Goal: Information Seeking & Learning: Find specific fact

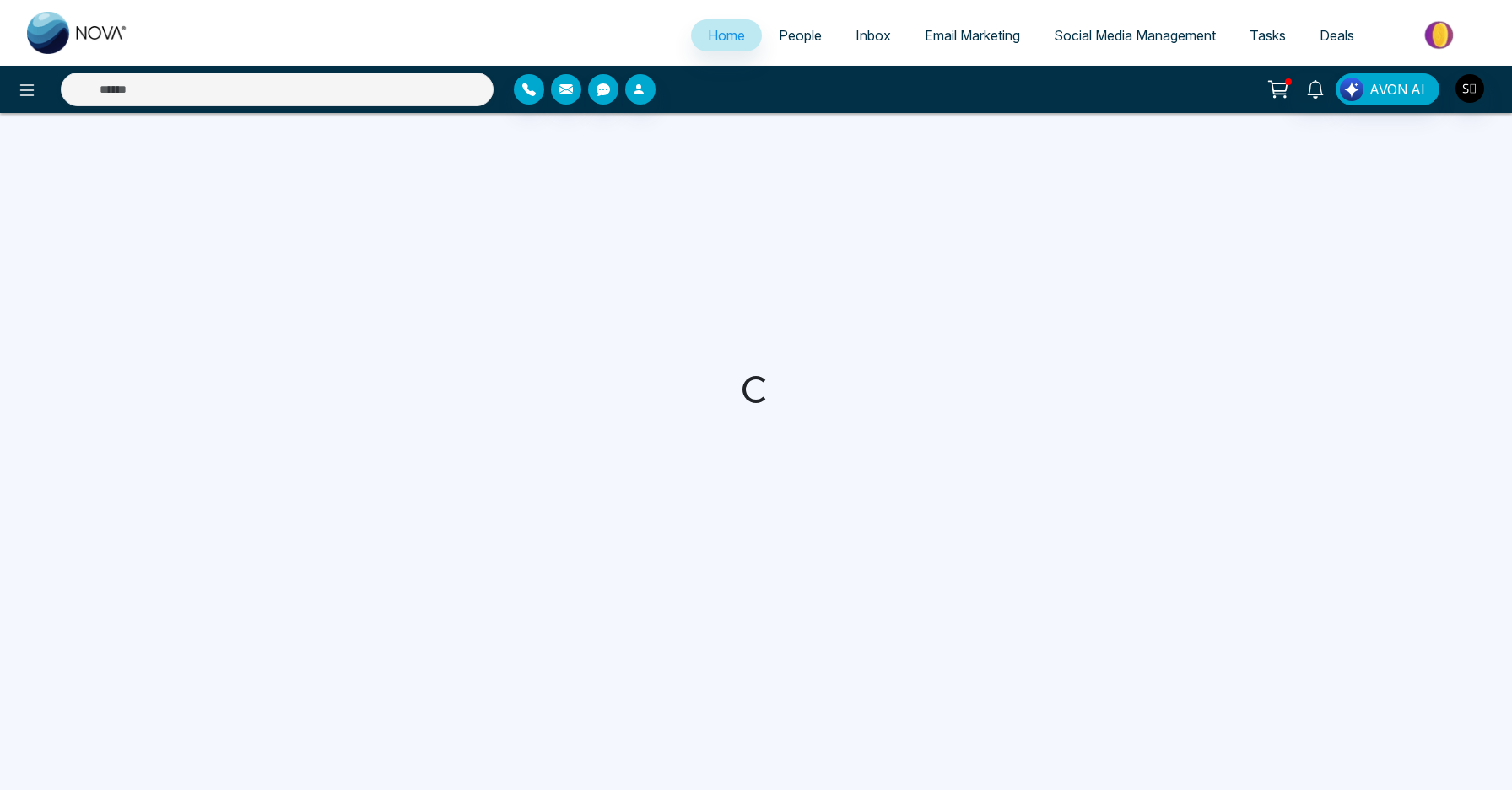
select select "*"
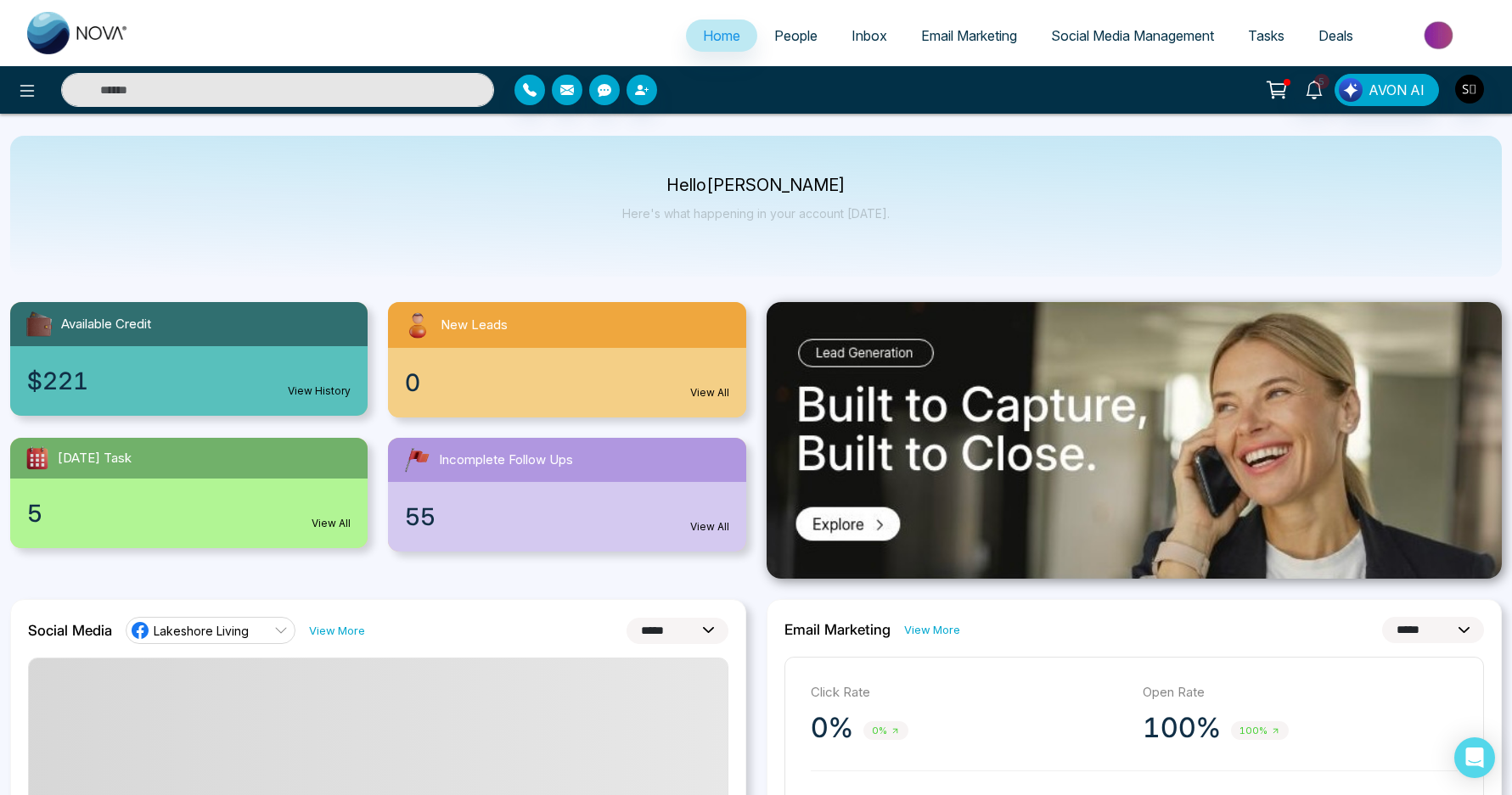
click at [400, 82] on input "text" at bounding box center [278, 89] width 432 height 34
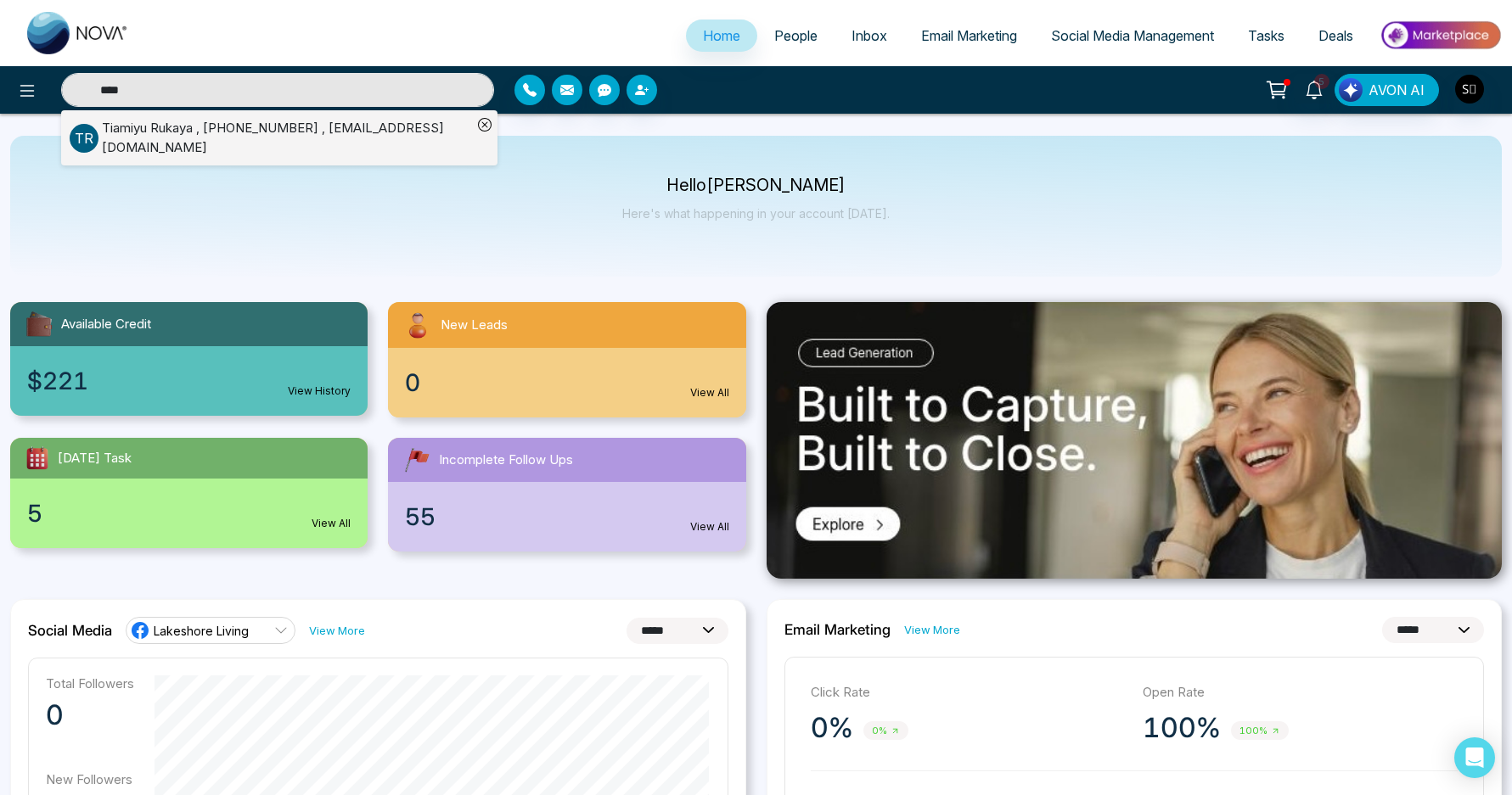
type input "****"
click at [336, 119] on div "[PERSON_NAME] , [PHONE_NUMBER] , [EMAIL_ADDRESS][DOMAIN_NAME]" at bounding box center [287, 138] width 370 height 38
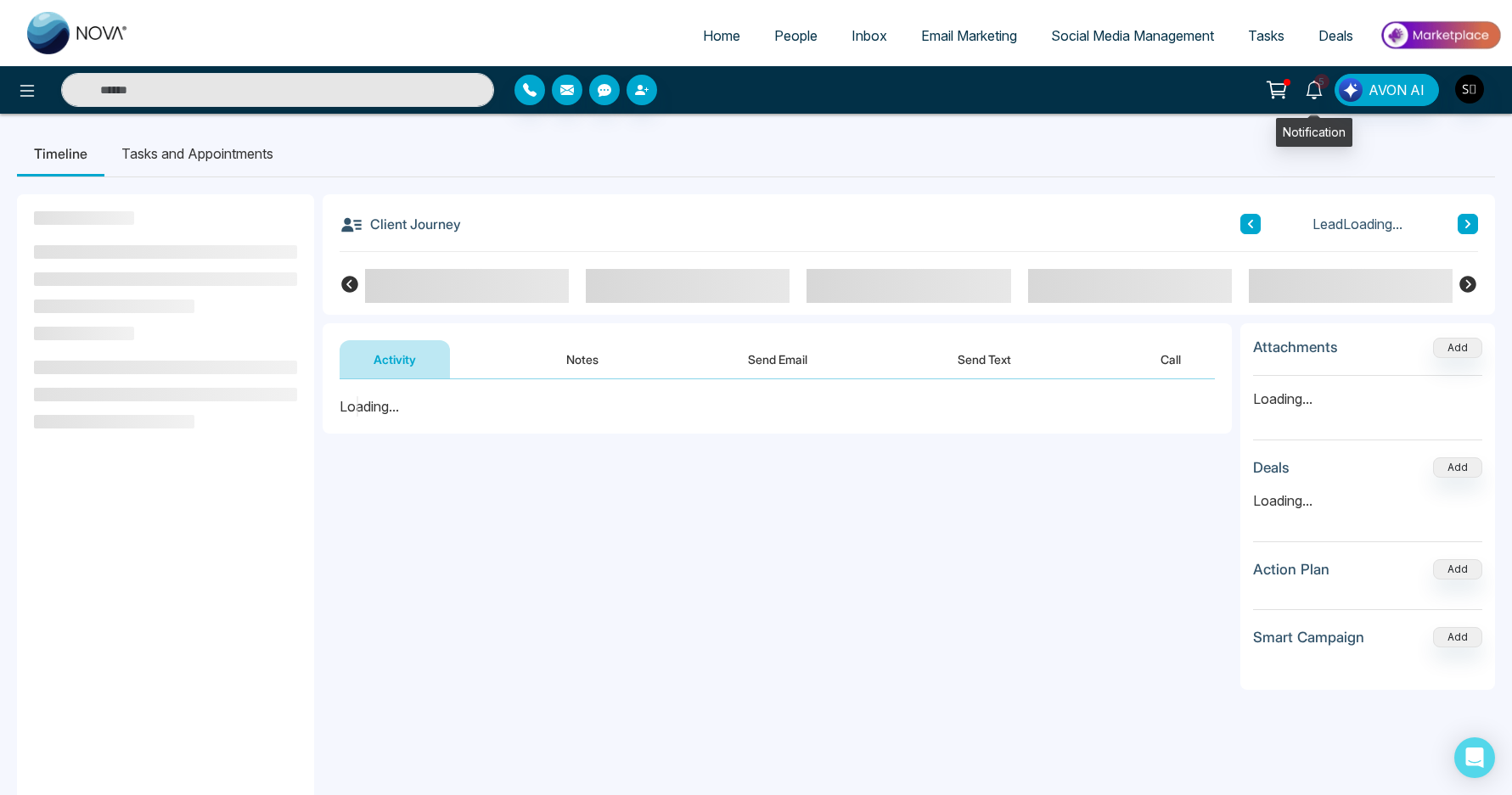
click at [1317, 94] on icon at bounding box center [1313, 90] width 16 height 19
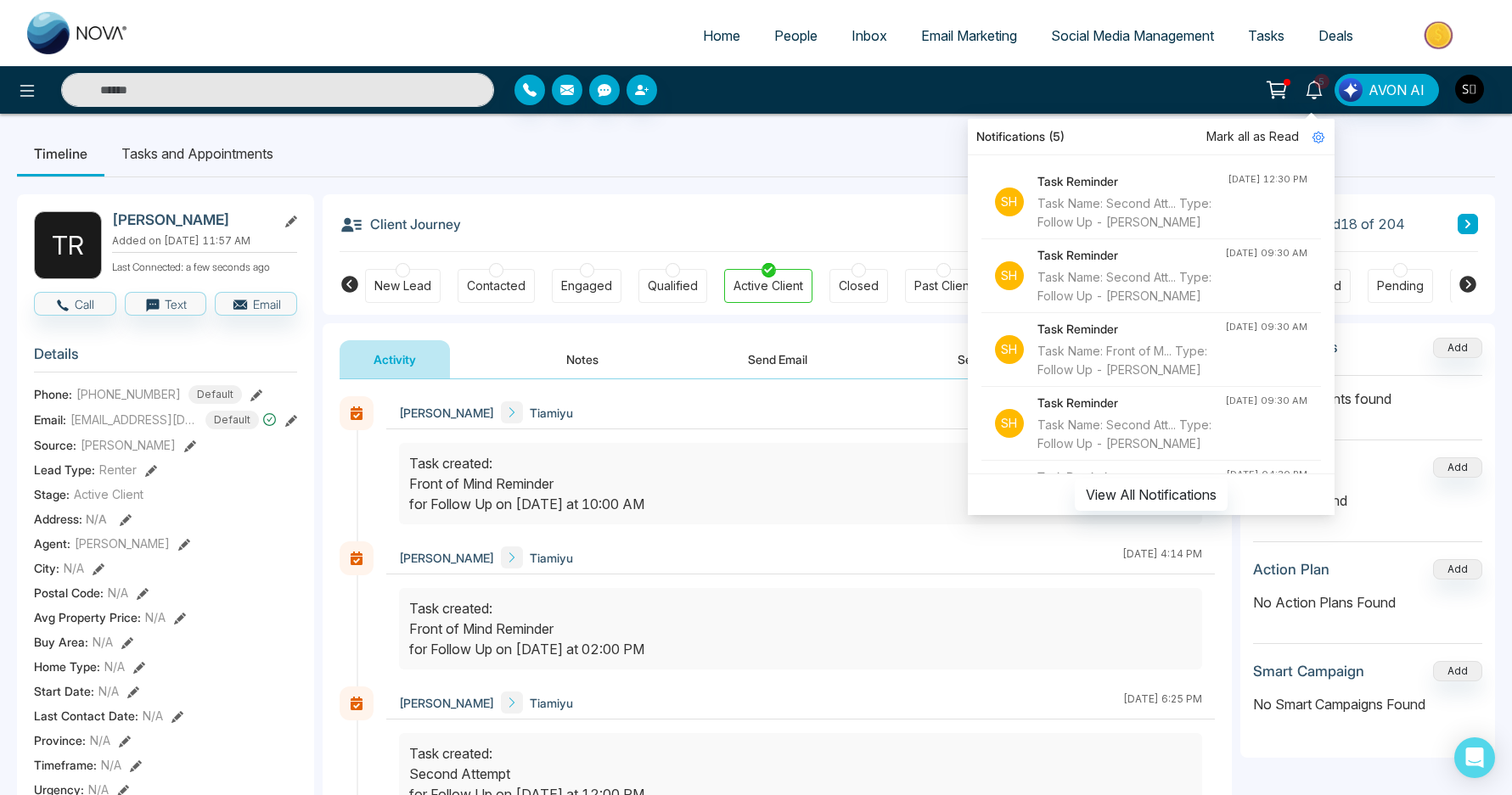
click at [827, 192] on div "[PERSON_NAME] Added on [DATE] 11:57 AM Last Connected: a few seconds ago Call T…" at bounding box center [756, 788] width 1477 height 1222
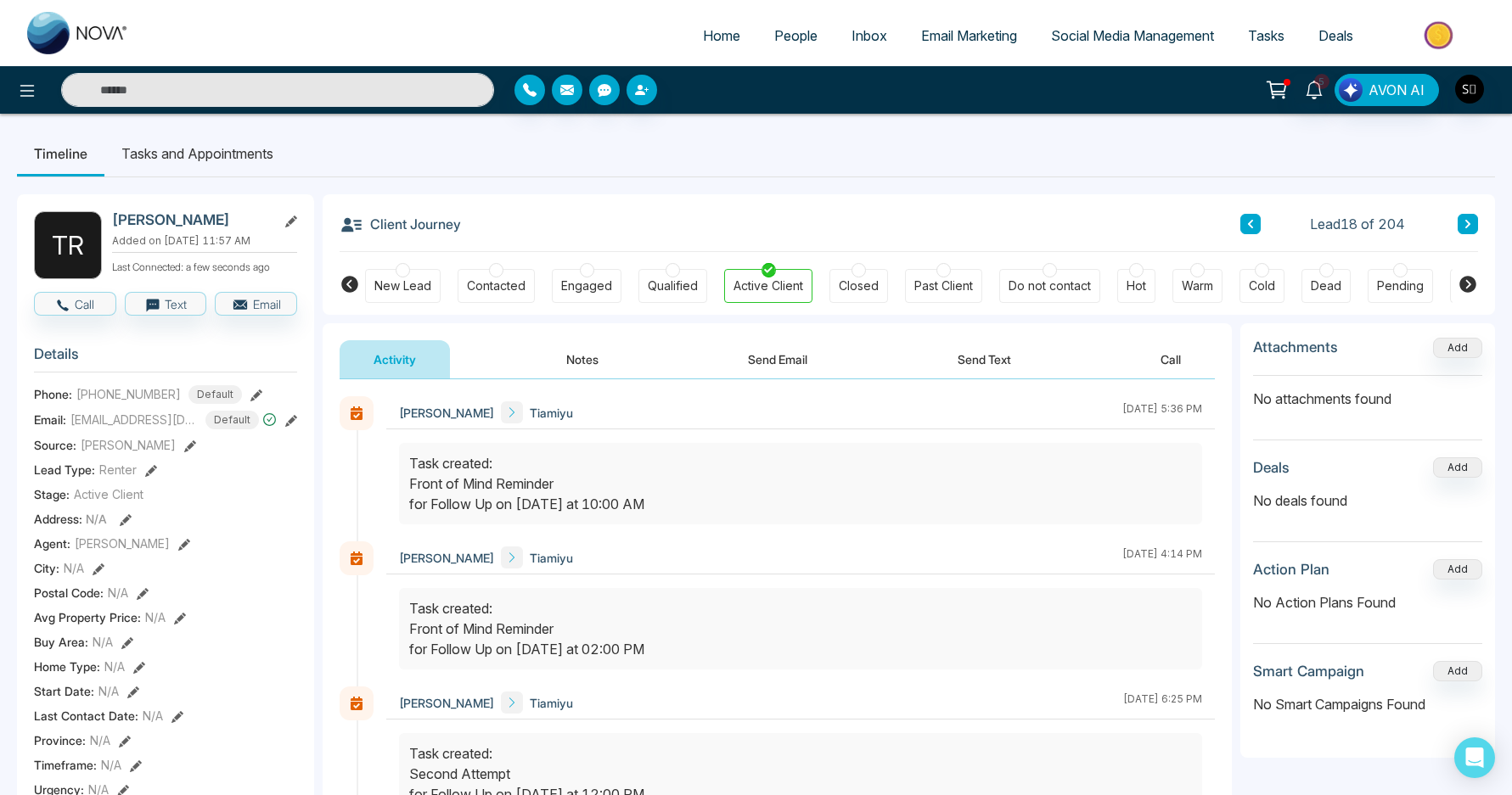
click at [574, 356] on button "Notes" at bounding box center [582, 360] width 100 height 38
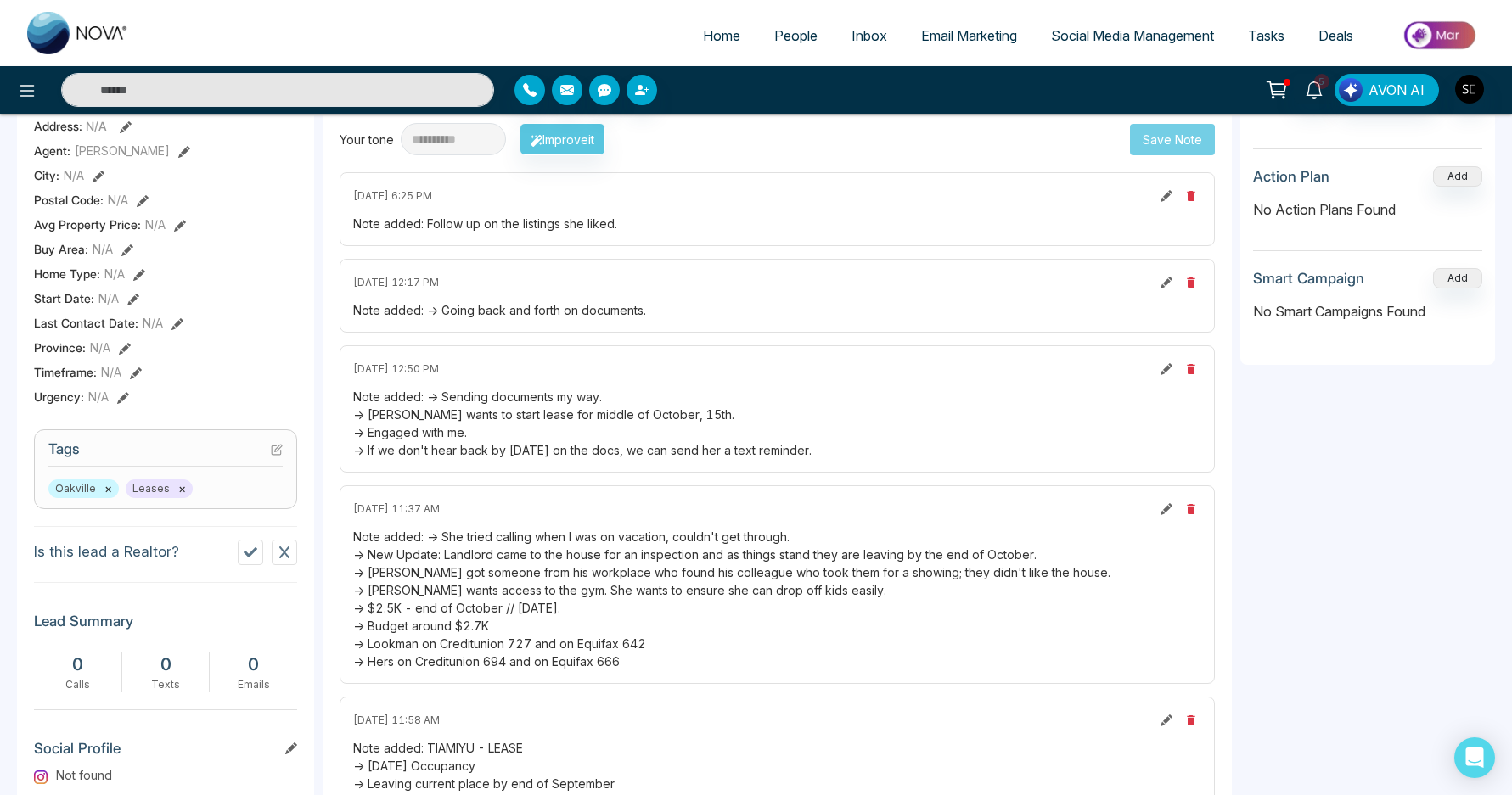
scroll to position [394, 0]
click at [614, 549] on div "Note added: -> She tried calling when I was on vacation, couldn't get through. …" at bounding box center [777, 598] width 848 height 143
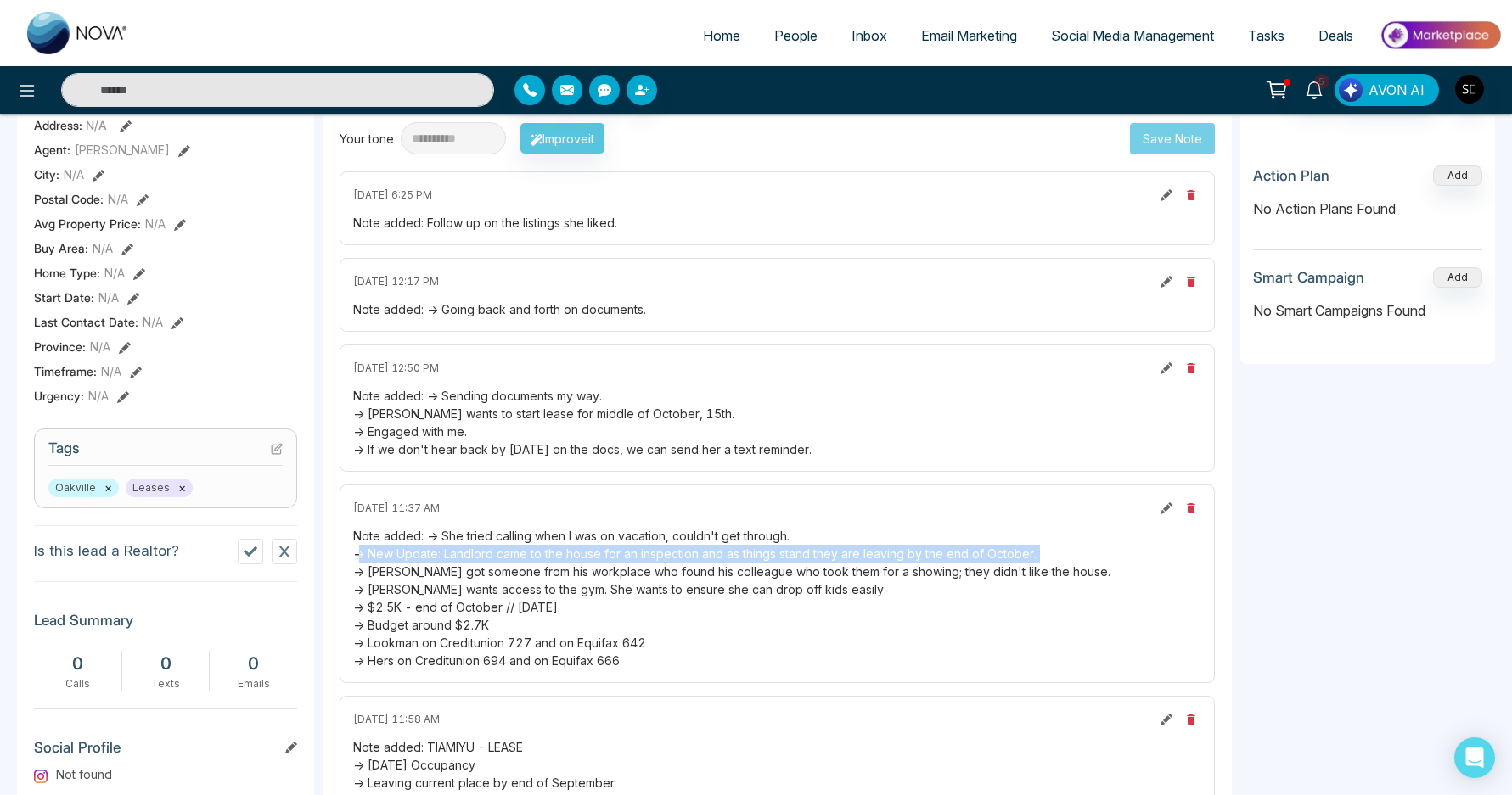
click at [614, 549] on div "Note added: -> She tried calling when I was on vacation, couldn't get through. …" at bounding box center [777, 598] width 848 height 143
click at [618, 557] on div "Note added: -> She tried calling when I was on vacation, couldn't get through. …" at bounding box center [777, 598] width 848 height 143
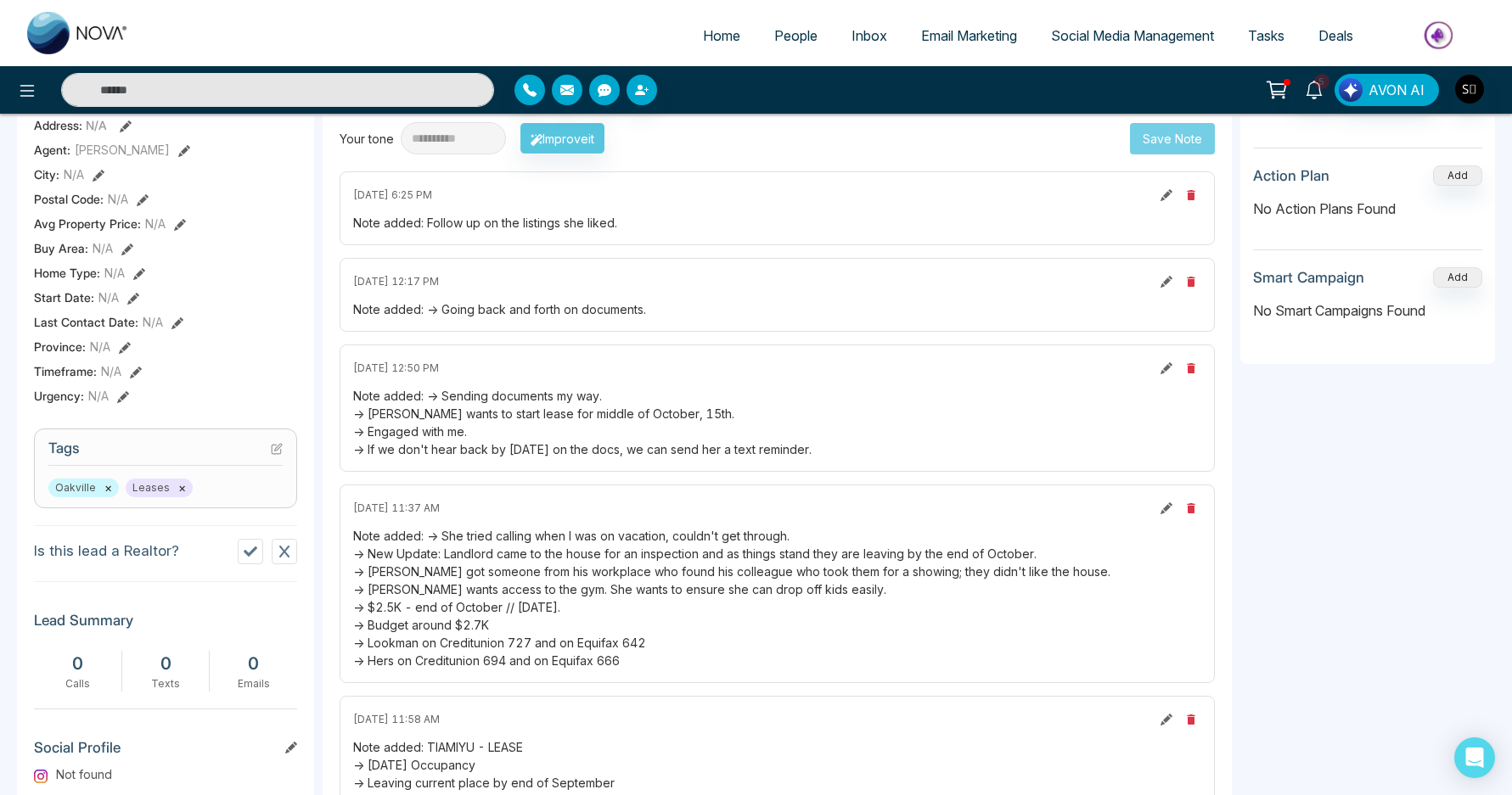
click at [618, 588] on div "Note added: -> She tried calling when I was on vacation, couldn't get through. …" at bounding box center [777, 598] width 848 height 143
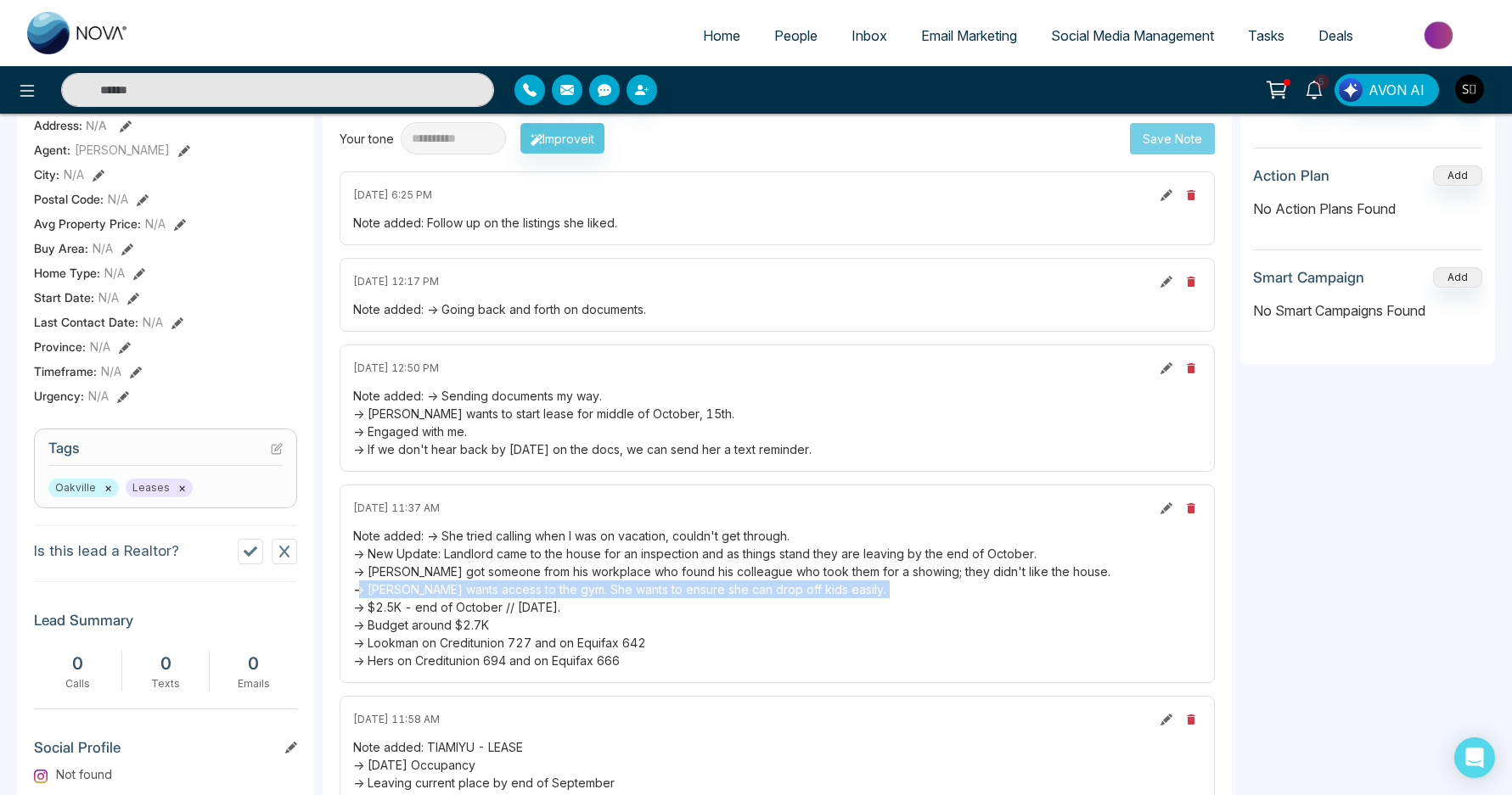
click at [618, 588] on div "Note added: -> She tried calling when I was on vacation, couldn't get through. …" at bounding box center [777, 598] width 848 height 143
click at [618, 588] on div "Note added: -> She tried calling when I was on vacation, couldn't get through. …" at bounding box center [777, 598] width 848 height 143
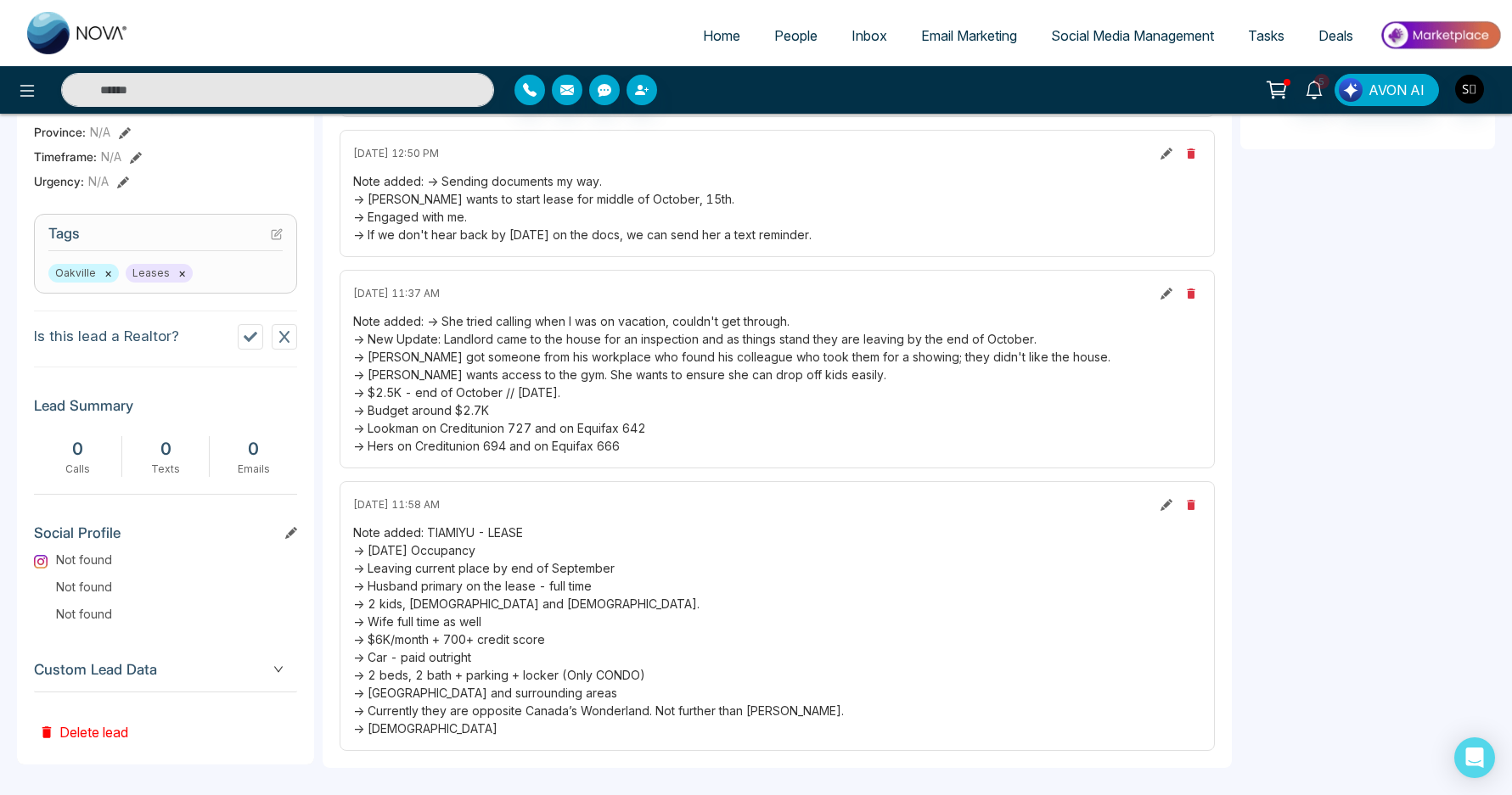
scroll to position [621, 0]
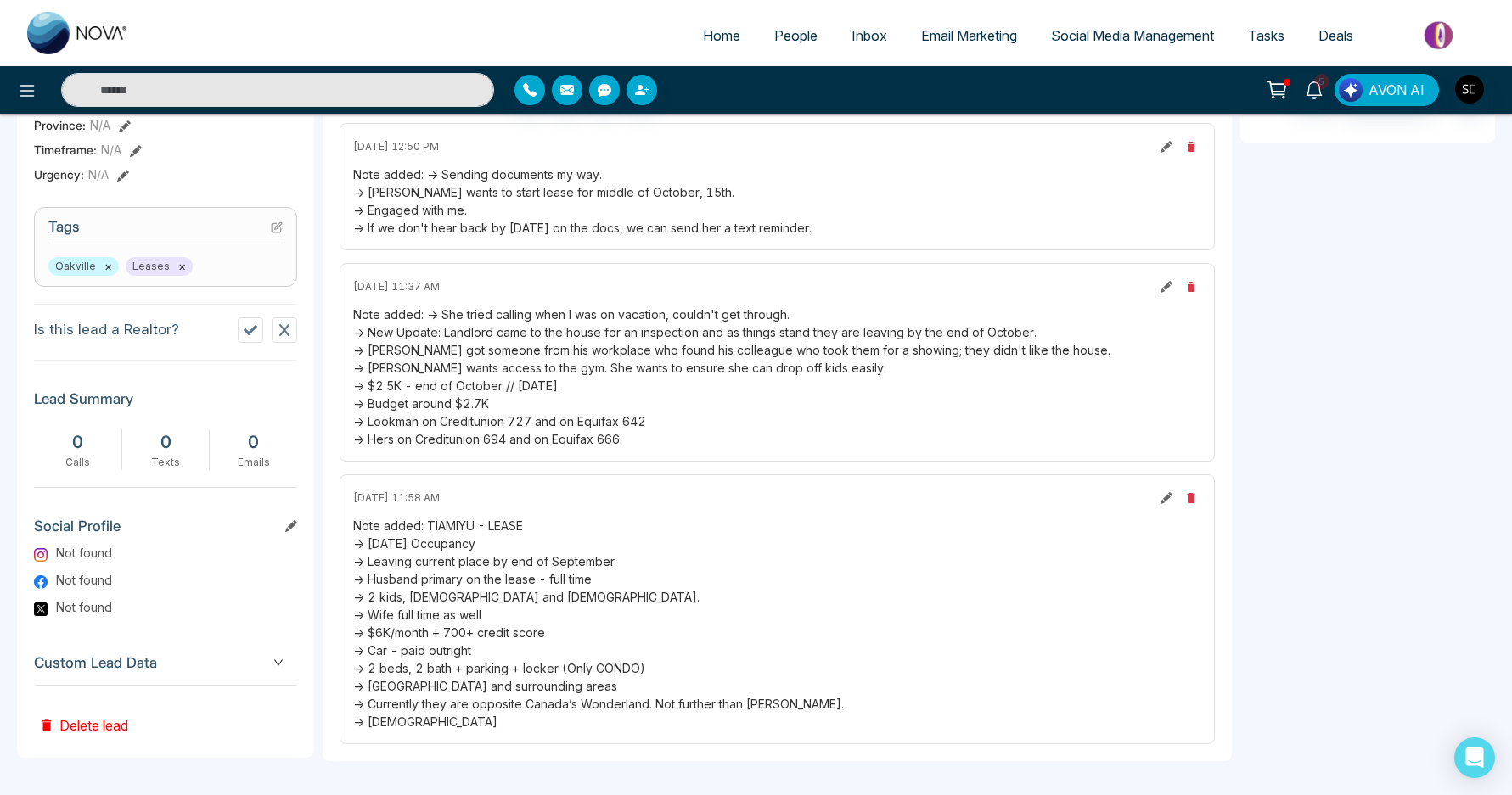
click at [477, 600] on div "Note added: TIAMIYU - LEASE -> [DATE] Occupancy -> Leaving current place by end…" at bounding box center [777, 624] width 848 height 214
click at [477, 601] on div "Note added: TIAMIYU - LEASE -> [DATE] Occupancy -> Leaving current place by end…" at bounding box center [777, 624] width 848 height 214
click at [486, 593] on div "Note added: TIAMIYU - LEASE -> [DATE] Occupancy -> Leaving current place by end…" at bounding box center [777, 624] width 848 height 214
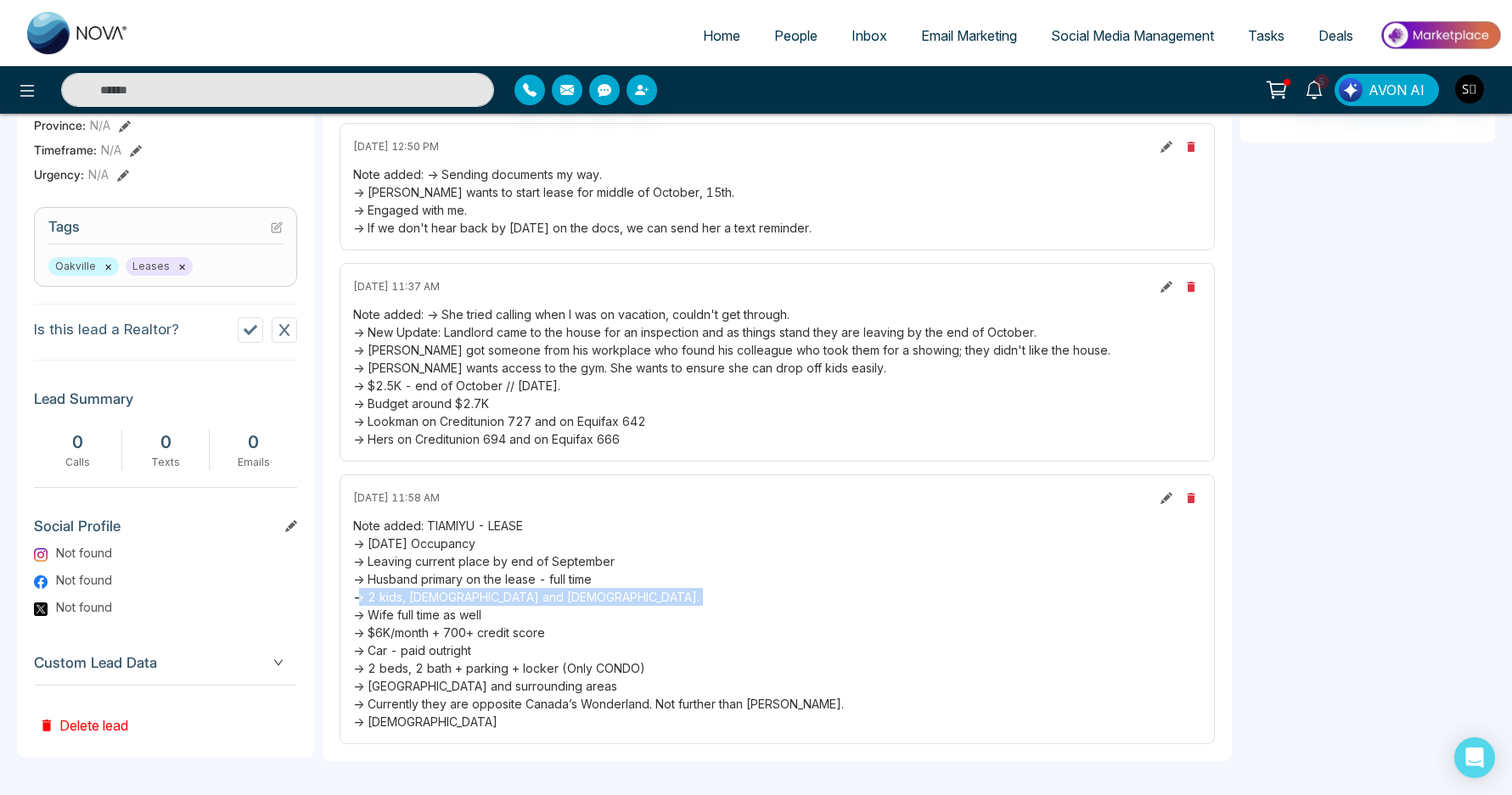
click at [486, 593] on div "Note added: TIAMIYU - LEASE -> [DATE] Occupancy -> Leaving current place by end…" at bounding box center [777, 624] width 848 height 214
click at [490, 591] on div "Note added: TIAMIYU - LEASE -> [DATE] Occupancy -> Leaving current place by end…" at bounding box center [777, 624] width 848 height 214
drag, startPoint x: 355, startPoint y: 574, endPoint x: 535, endPoint y: 583, distance: 180.2
click at [621, 593] on div "Note added: TIAMIYU - LEASE -> [DATE] Occupancy -> Leaving current place by end…" at bounding box center [777, 624] width 848 height 214
click at [509, 579] on div "Note added: TIAMIYU - LEASE -> [DATE] Occupancy -> Leaving current place by end…" at bounding box center [777, 624] width 848 height 214
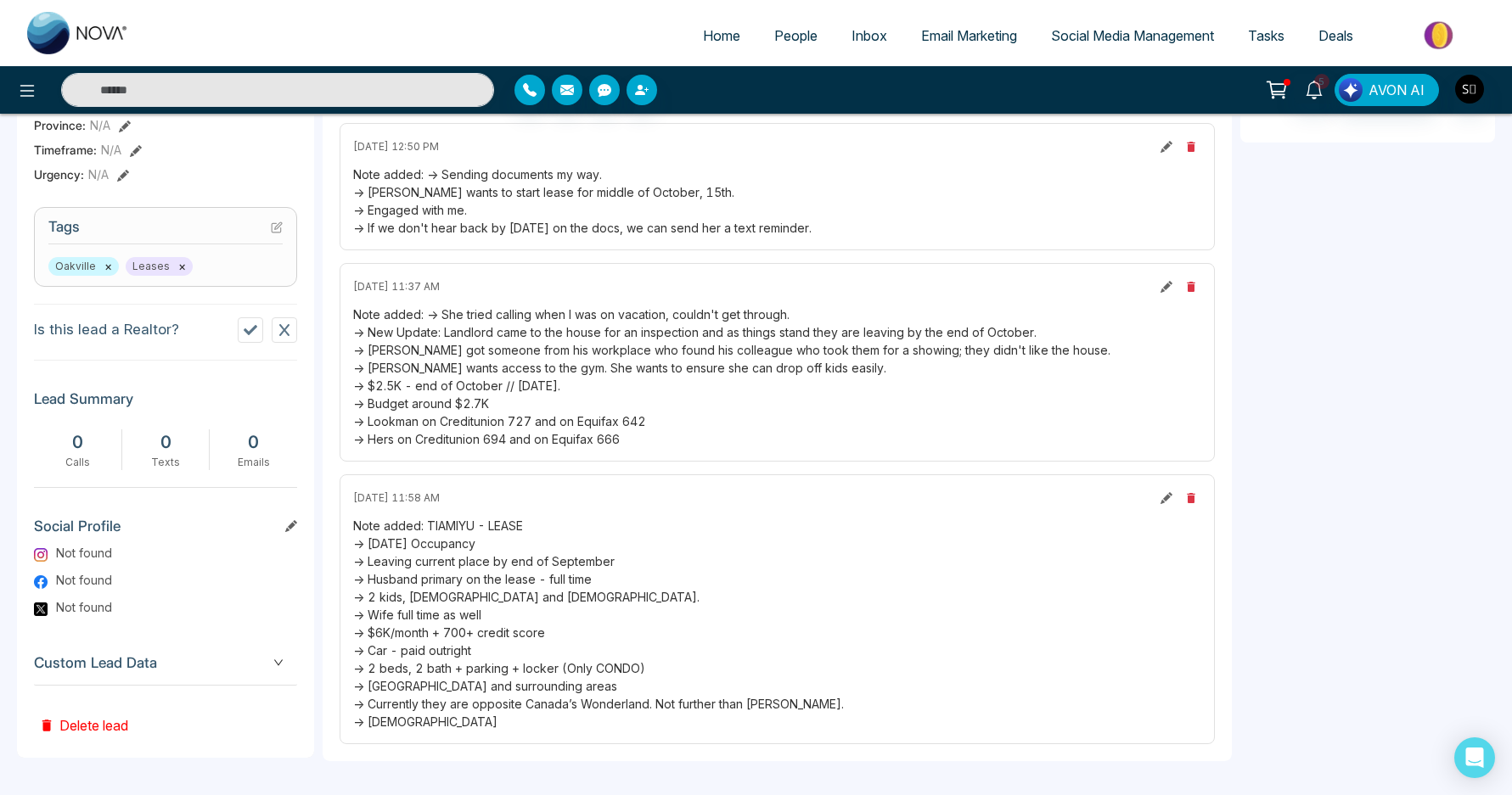
click at [439, 592] on div "Note added: TIAMIYU - LEASE -> [DATE] Occupancy -> Leaving current place by end…" at bounding box center [777, 624] width 848 height 214
copy div "-> 2 kids, [DEMOGRAPHIC_DATA] and [DEMOGRAPHIC_DATA]."
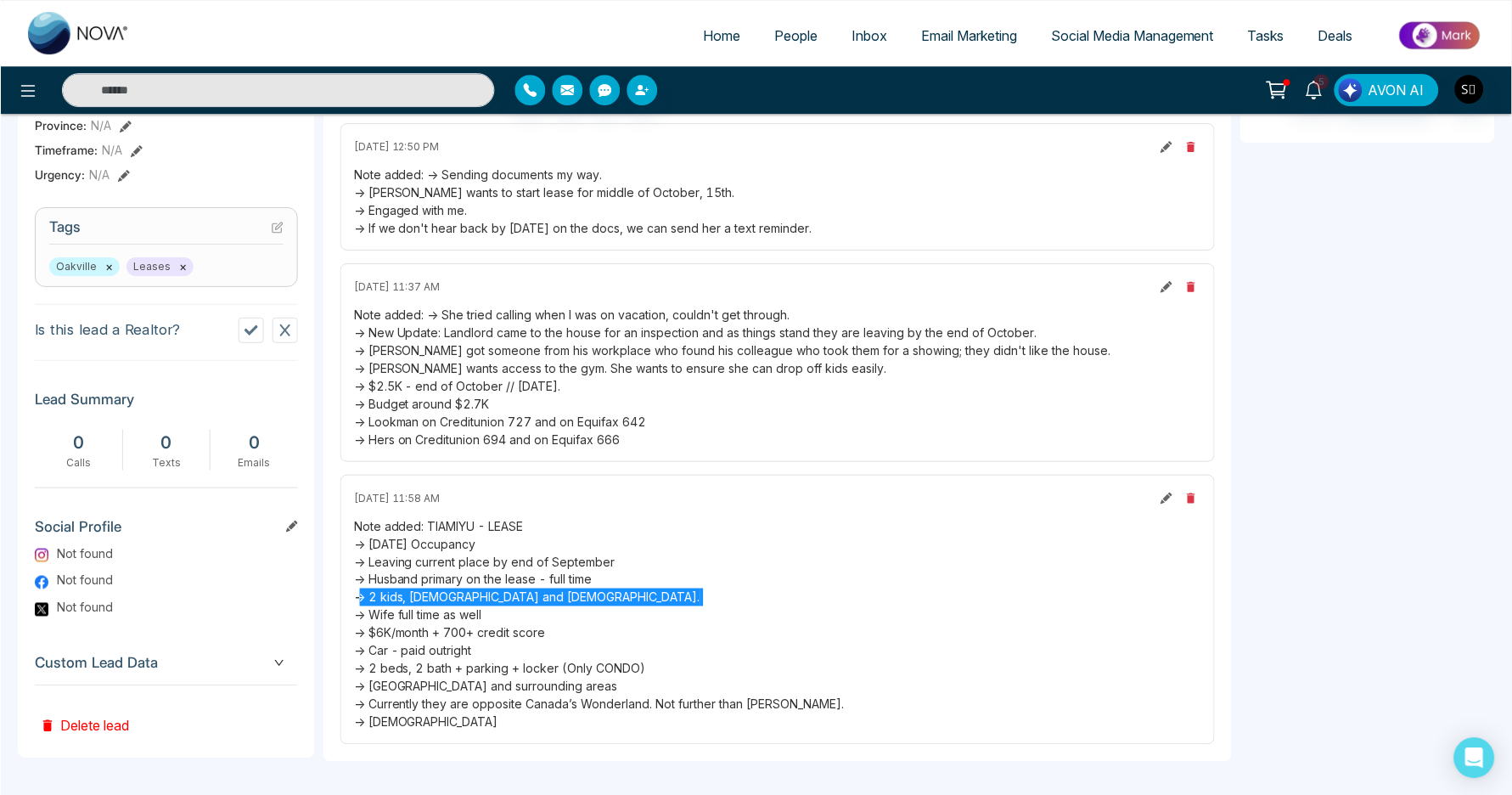
scroll to position [0, 0]
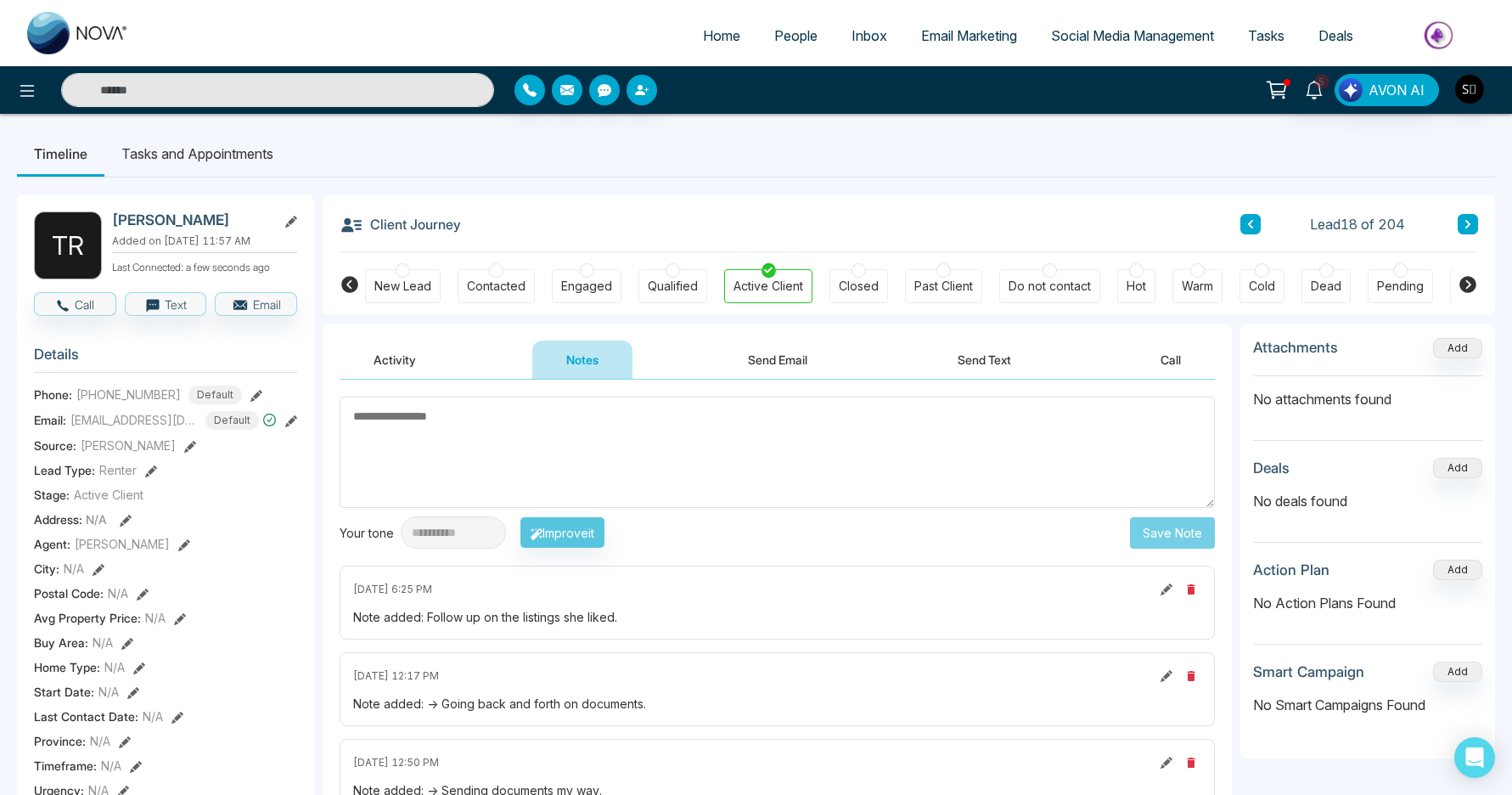
click at [873, 454] on textarea at bounding box center [778, 452] width 875 height 112
click at [948, 157] on ul "Timeline Tasks and Appointments" at bounding box center [756, 153] width 1477 height 46
